Goal: Register for event/course

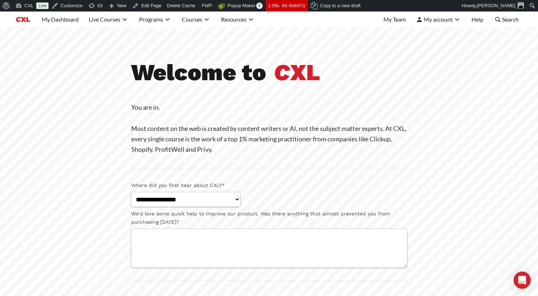
click at [413, 85] on section "**********" at bounding box center [269, 210] width 304 height 303
click at [350, 78] on h1 "Welcome to C XL" at bounding box center [269, 72] width 276 height 27
click at [213, 73] on b "Welcome to" at bounding box center [198, 72] width 135 height 27
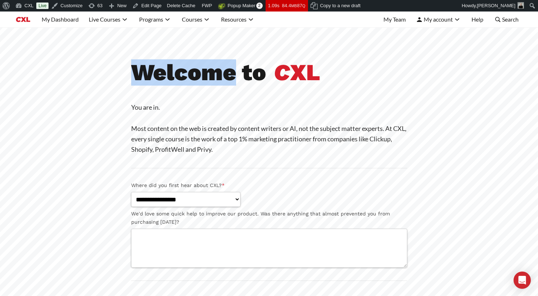
click at [213, 73] on b "Welcome to" at bounding box center [198, 72] width 135 height 27
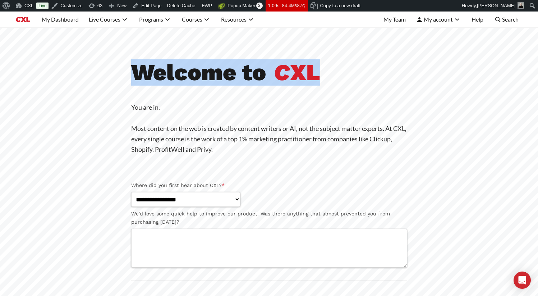
click at [213, 73] on b "Welcome to" at bounding box center [198, 72] width 135 height 27
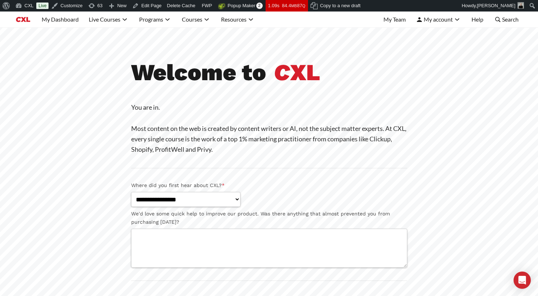
click at [351, 71] on h1 "Welcome to C XL" at bounding box center [269, 72] width 276 height 27
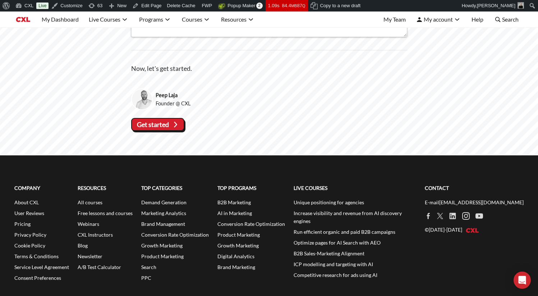
click at [0, 0] on slot "Get started" at bounding box center [0, 0] width 0 height 0
